Goal: Navigation & Orientation: Find specific page/section

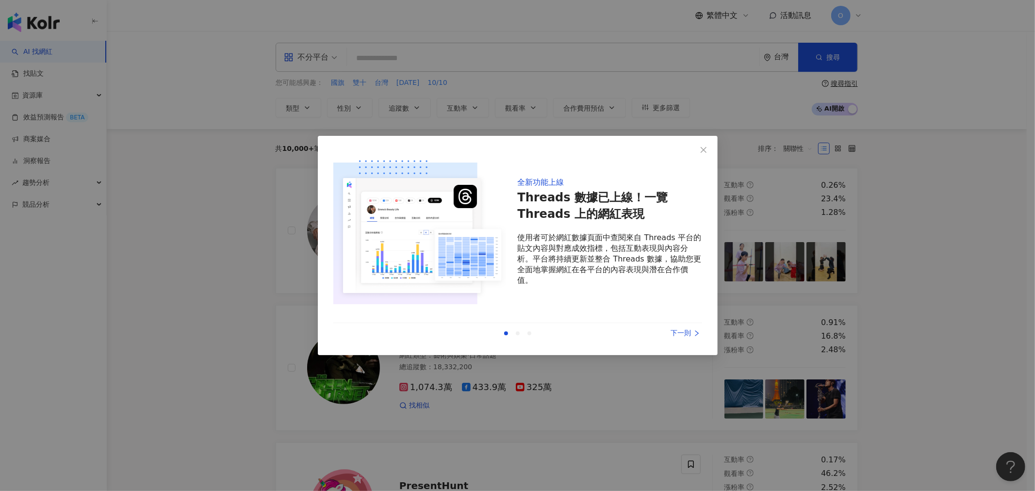
click at [856, 239] on div "全新功能上線 Threads 數據已上線！一覽 Threads 上的網紅表現 使用者可於網紅數據頁面中查閱來自 Threads 平台的貼文內容與對應成效指標，…" at bounding box center [517, 245] width 1035 height 491
click at [681, 333] on div "下一則" at bounding box center [665, 333] width 73 height 11
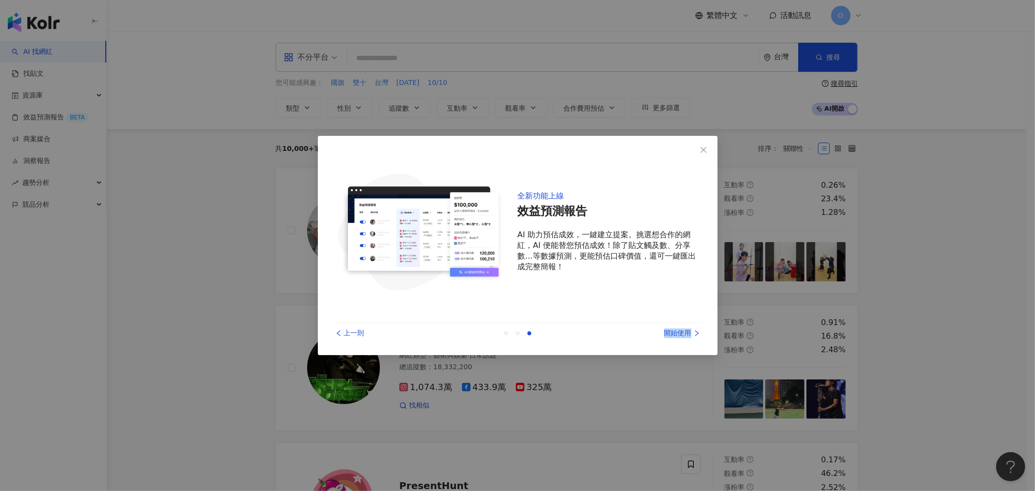
click at [681, 333] on div "開始使用" at bounding box center [665, 333] width 73 height 11
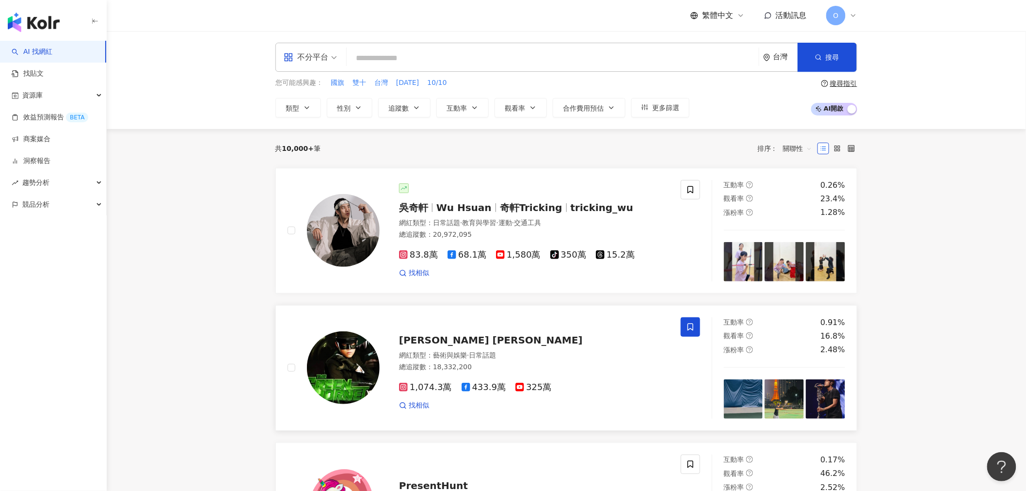
click at [681, 333] on span at bounding box center [690, 326] width 19 height 19
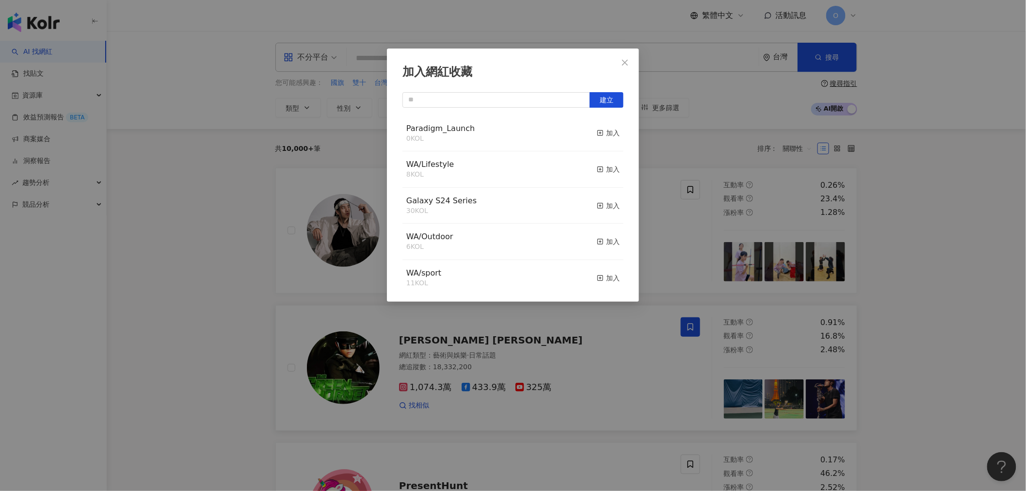
click at [621, 350] on div "加入網紅收藏 建立 Paradigm_Launch 0 KOL 加入 WA/Lifestyle 8 KOL 加入 Galaxy S24 Series 30 K…" at bounding box center [513, 245] width 1026 height 491
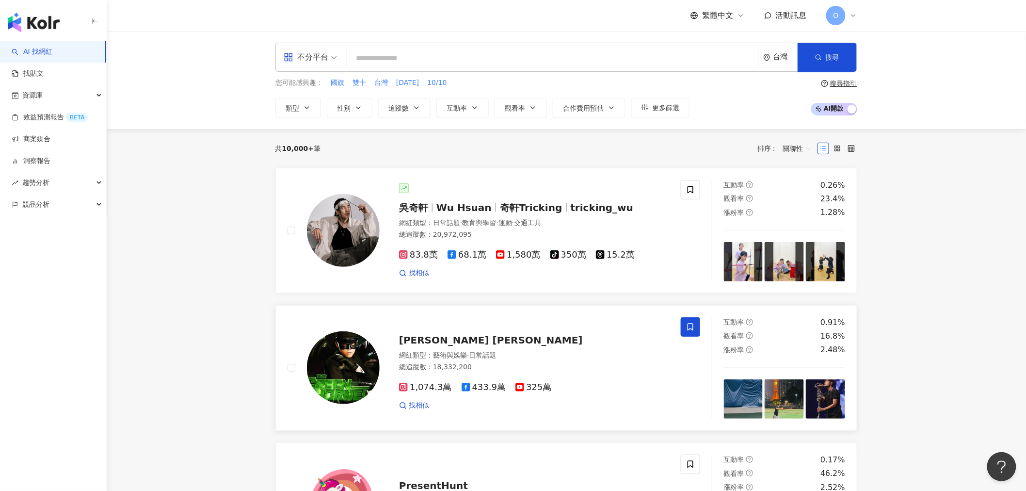
click at [685, 330] on span at bounding box center [690, 326] width 19 height 19
